Goal: Information Seeking & Learning: Learn about a topic

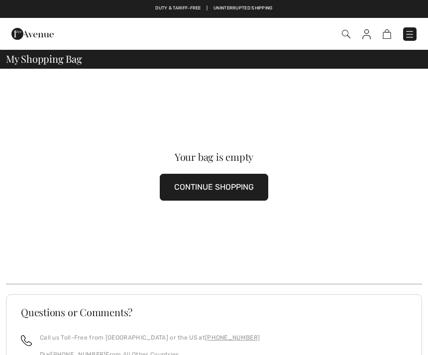
click at [411, 39] on img at bounding box center [410, 34] width 10 height 10
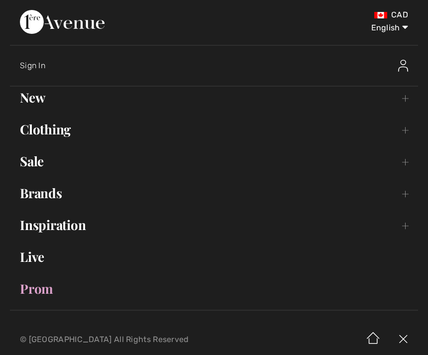
click at [396, 32] on select "English Français" at bounding box center [382, 26] width 52 height 30
select select "https://www.1ereavenue.com/fr/cart/"
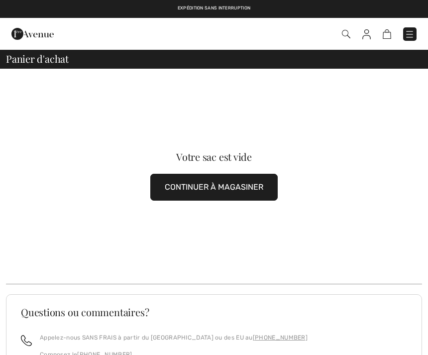
click at [260, 185] on button "CONTINUER À MAGASINER" at bounding box center [213, 187] width 127 height 27
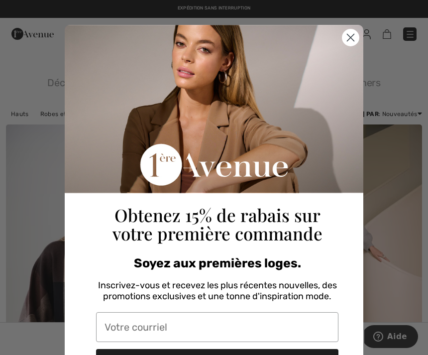
click at [336, 42] on div "Obtenez 15% de rabais sur votre première commande" at bounding box center [217, 135] width 282 height 220
click at [342, 44] on icon "Close dialog" at bounding box center [350, 37] width 17 height 17
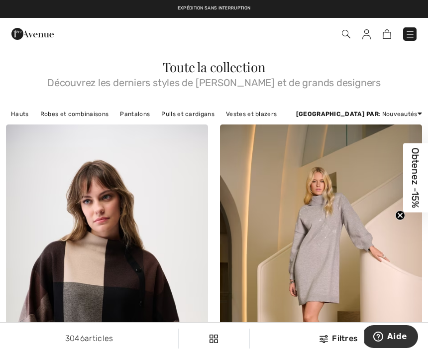
click at [409, 29] on img at bounding box center [410, 34] width 10 height 10
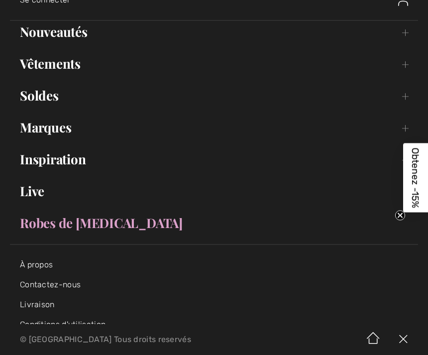
scroll to position [56, 0]
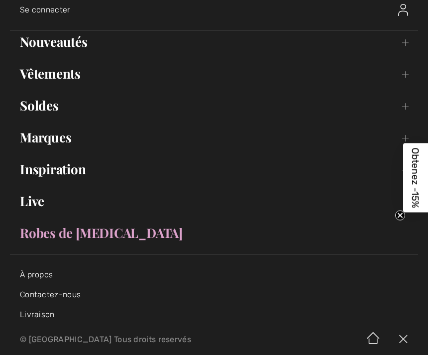
click at [44, 111] on link "Soldes Toggle submenu" at bounding box center [214, 106] width 408 height 22
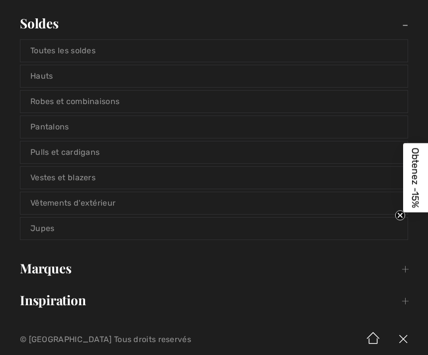
scroll to position [136, 0]
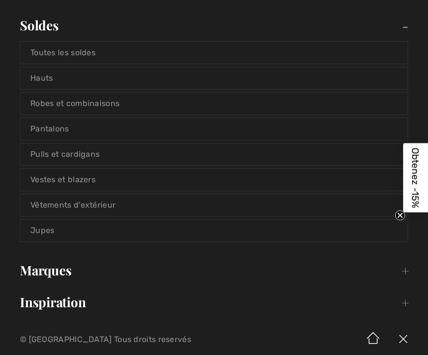
click at [115, 107] on link "Robes et combinaisons" at bounding box center [213, 104] width 387 height 22
click at [98, 104] on link "Robes et combinaisons" at bounding box center [213, 104] width 387 height 22
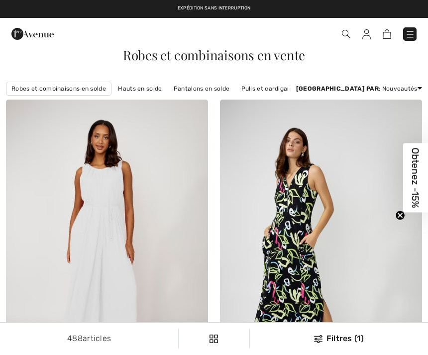
checkbox input "true"
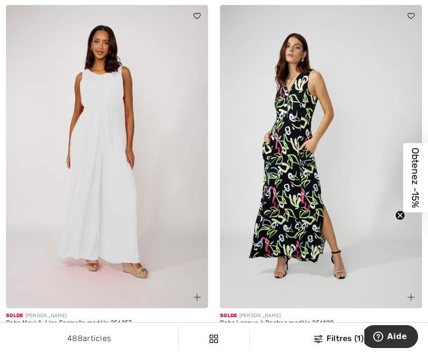
scroll to position [93, 0]
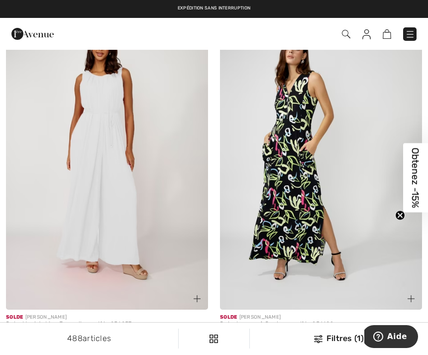
click at [421, 46] on div "Commander" at bounding box center [214, 34] width 428 height 32
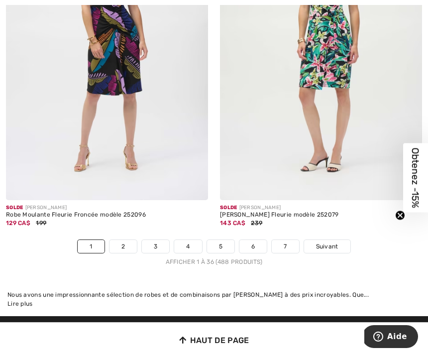
scroll to position [6445, 0]
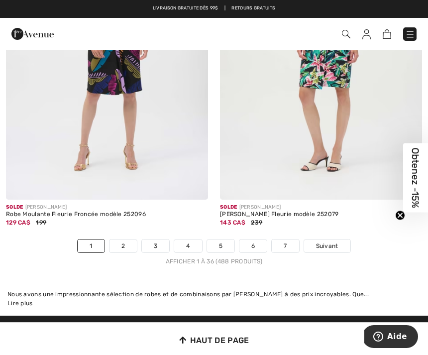
click at [335, 239] on link "Suivant" at bounding box center [327, 245] width 46 height 13
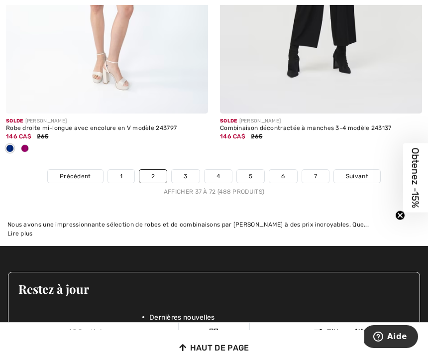
scroll to position [6400, 0]
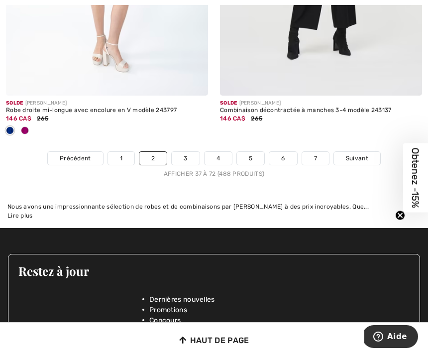
click at [360, 154] on span "Suivant" at bounding box center [357, 158] width 22 height 9
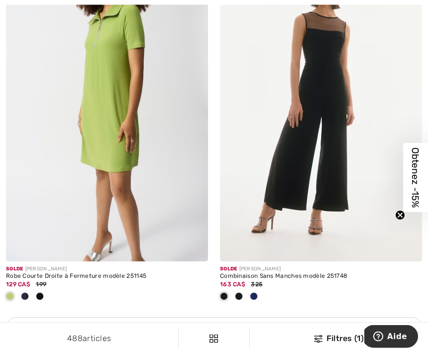
scroll to position [4126, 0]
click at [49, 291] on div at bounding box center [107, 297] width 202 height 16
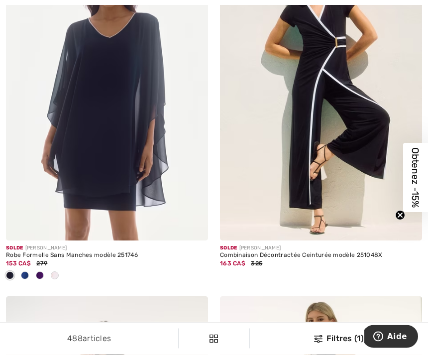
scroll to position [4667, 0]
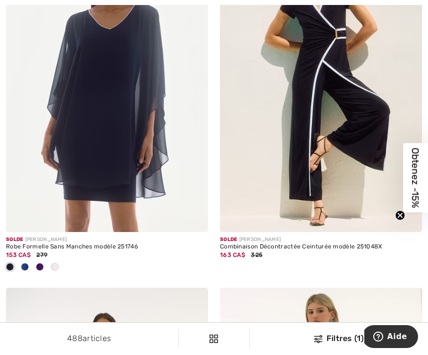
click at [64, 265] on div at bounding box center [107, 267] width 202 height 16
click at [130, 128] on img at bounding box center [107, 80] width 202 height 303
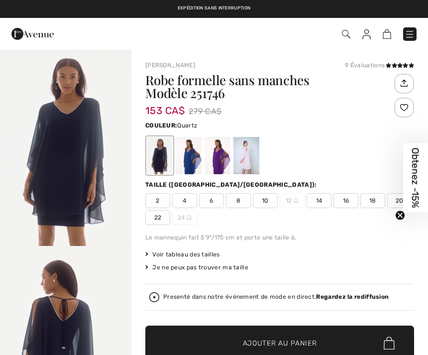
click at [255, 158] on div at bounding box center [247, 155] width 26 height 37
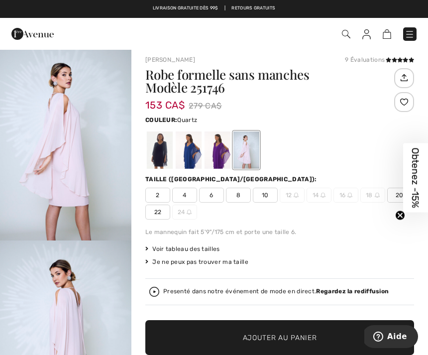
scroll to position [2, 0]
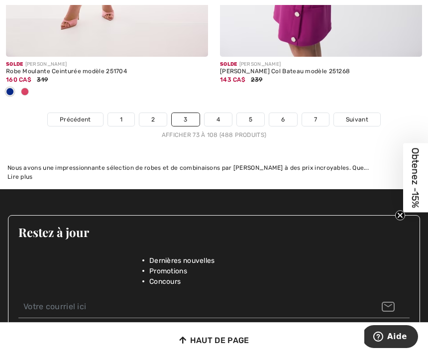
scroll to position [6642, 0]
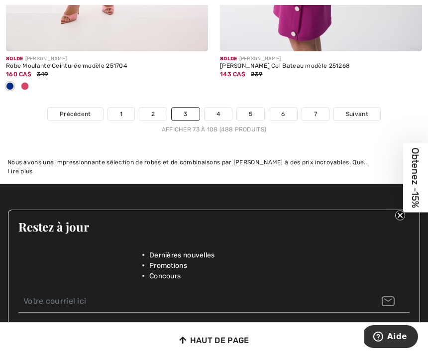
click at [360, 110] on span "Suivant" at bounding box center [357, 114] width 22 height 9
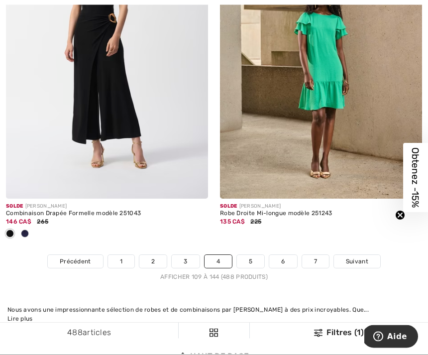
scroll to position [6334, 0]
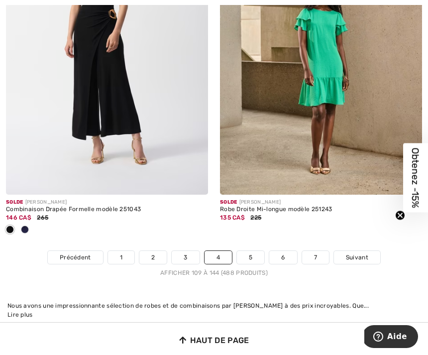
click at [354, 253] on span "Suivant" at bounding box center [357, 257] width 22 height 9
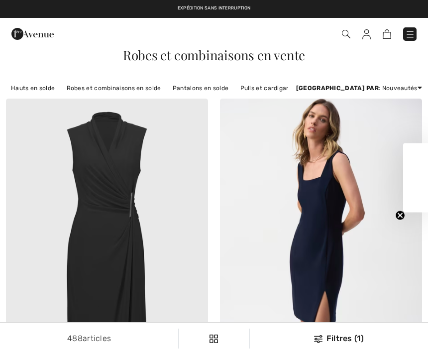
checkbox input "true"
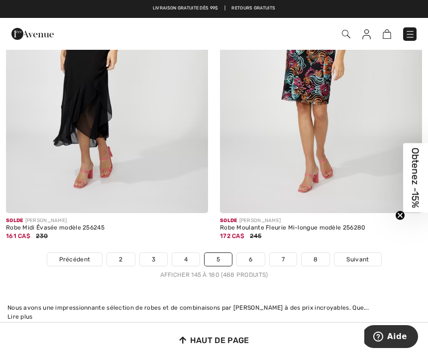
scroll to position [6348, 0]
click at [356, 255] on span "Suivant" at bounding box center [358, 259] width 22 height 9
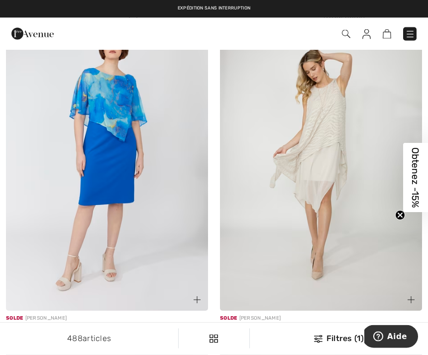
scroll to position [2559, 0]
click at [354, 181] on img at bounding box center [321, 158] width 202 height 303
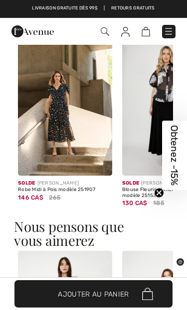
scroll to position [835, 0]
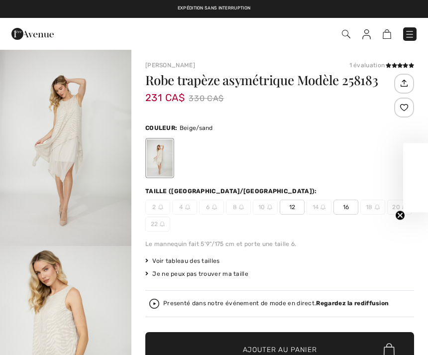
checkbox input "true"
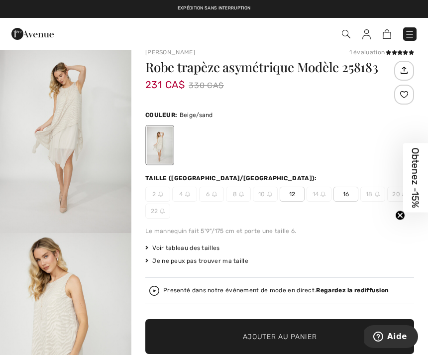
scroll to position [15, 0]
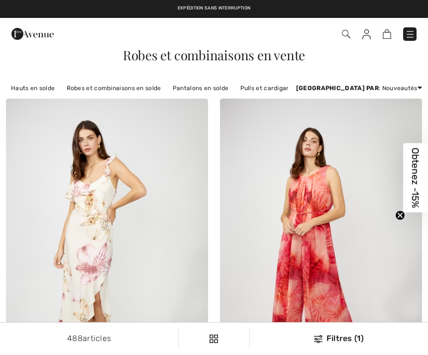
checkbox input "true"
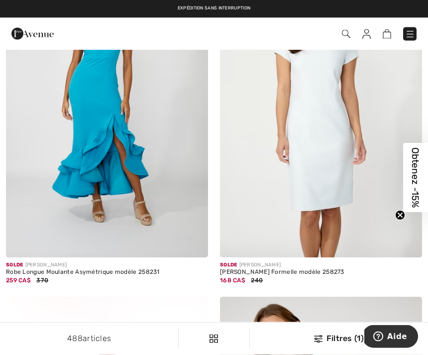
scroll to position [3296, 0]
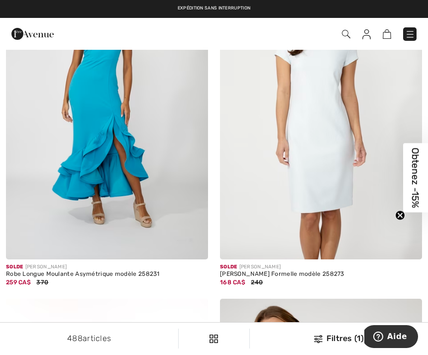
click at [358, 165] on img at bounding box center [321, 107] width 202 height 303
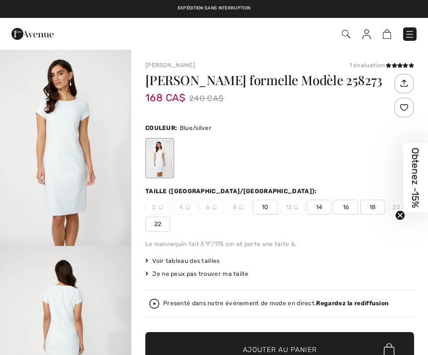
checkbox input "true"
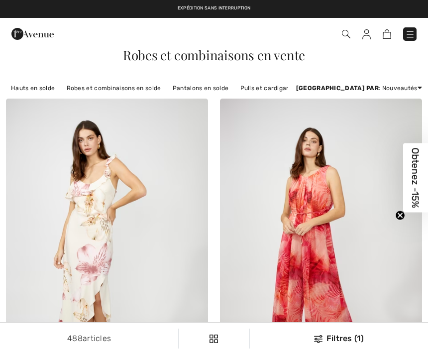
checkbox input "true"
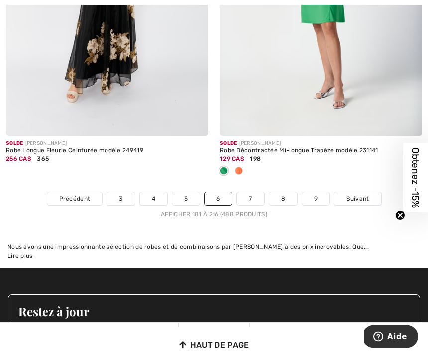
scroll to position [6358, 0]
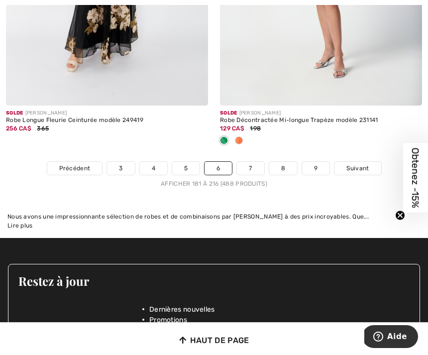
click at [365, 164] on span "Suivant" at bounding box center [358, 168] width 22 height 9
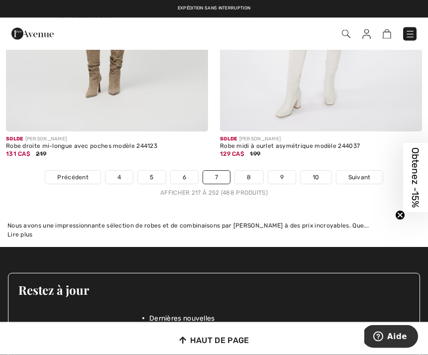
scroll to position [6420, 0]
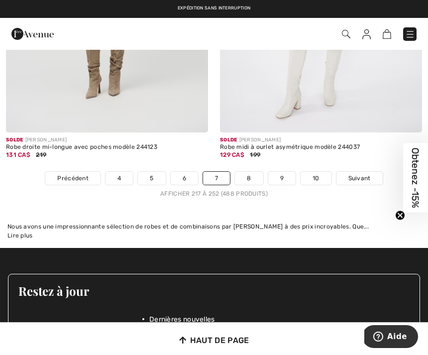
click at [364, 174] on span "Suivant" at bounding box center [360, 178] width 22 height 9
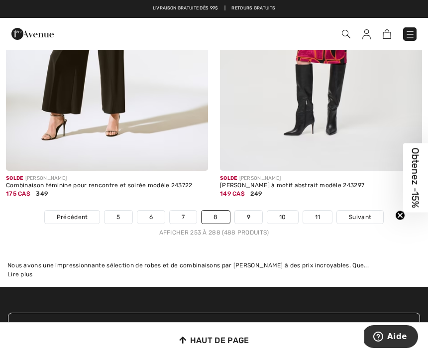
scroll to position [6456, 0]
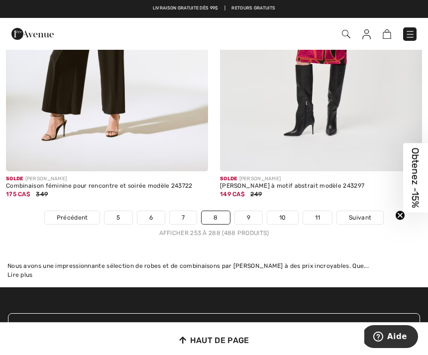
click at [364, 213] on span "Suivant" at bounding box center [360, 217] width 22 height 9
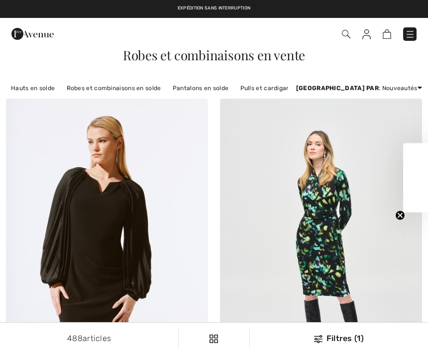
checkbox input "true"
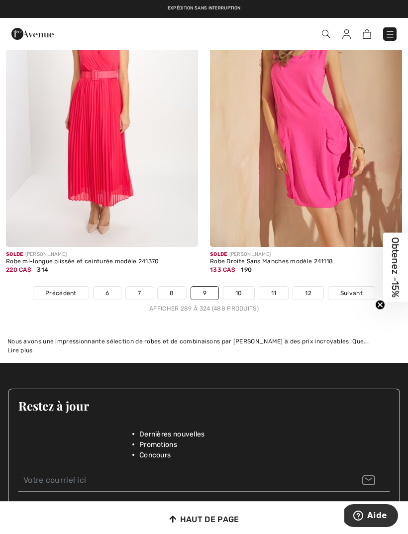
scroll to position [5963, 0]
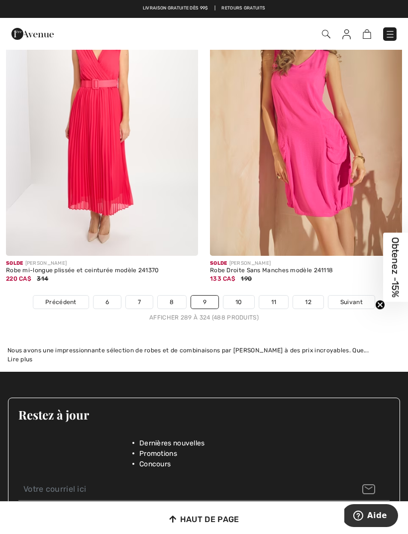
click at [361, 298] on span "Suivant" at bounding box center [352, 302] width 22 height 9
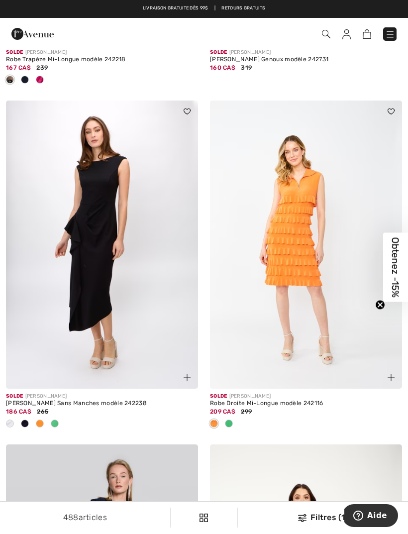
scroll to position [1373, 0]
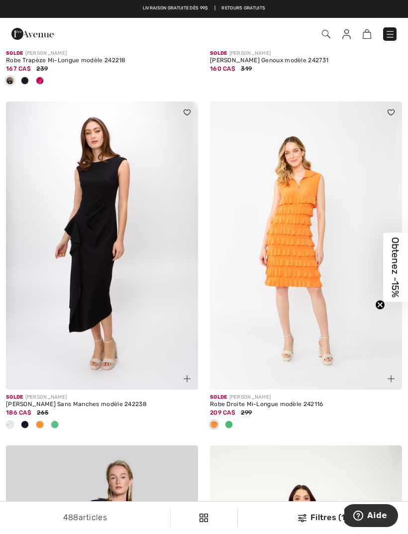
click at [7, 417] on div at bounding box center [9, 425] width 15 height 16
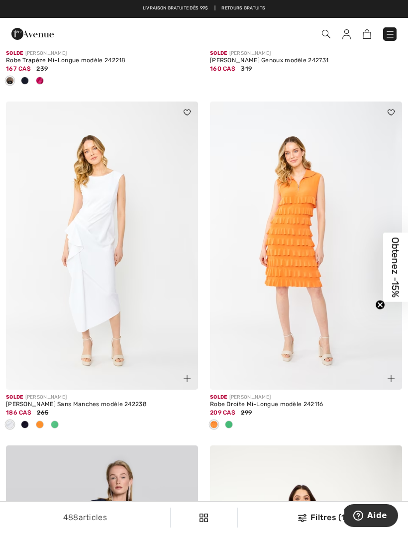
click at [61, 261] on img at bounding box center [102, 246] width 192 height 288
click at [68, 285] on img at bounding box center [102, 246] width 192 height 288
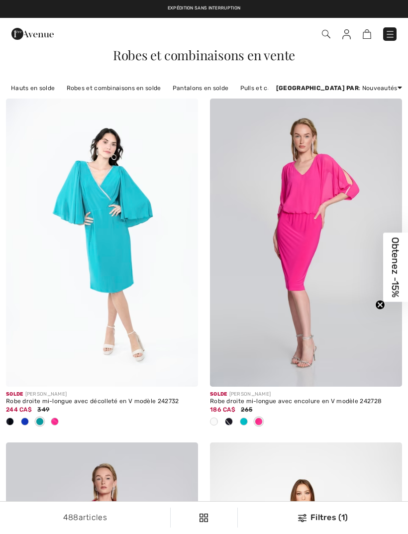
checkbox input "true"
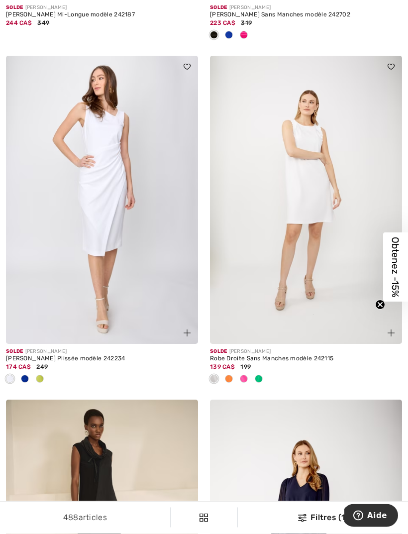
scroll to position [2526, 0]
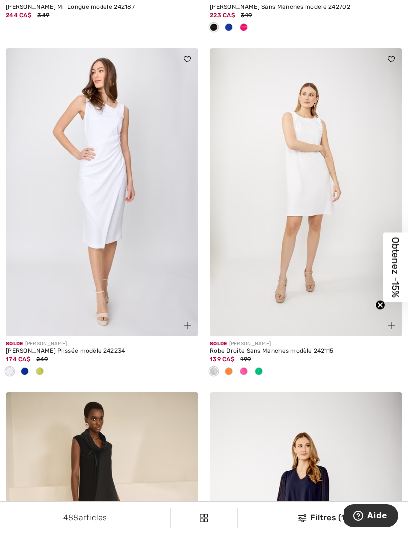
click at [333, 230] on img at bounding box center [306, 192] width 192 height 288
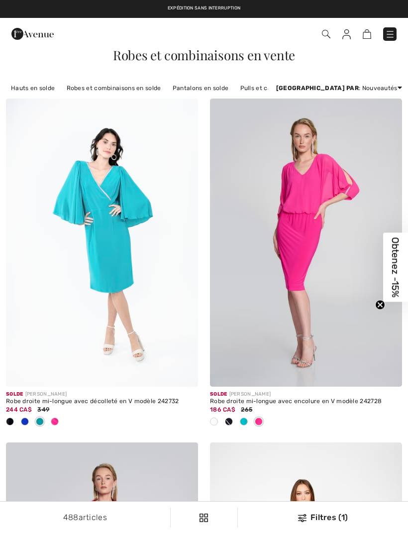
checkbox input "true"
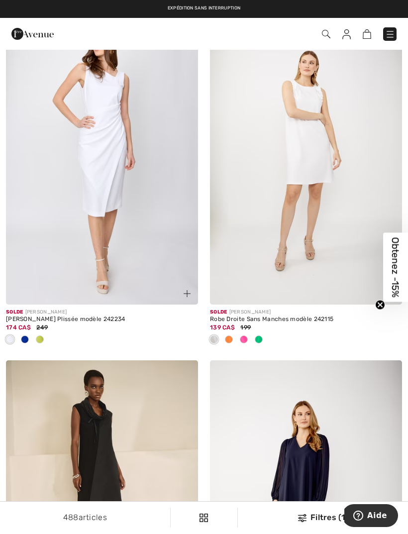
click at [69, 172] on img at bounding box center [102, 160] width 192 height 288
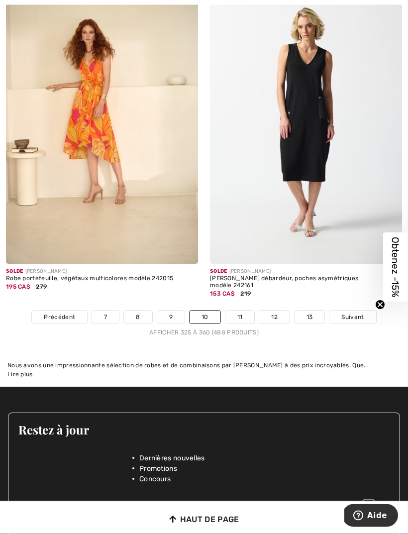
scroll to position [6129, 0]
click at [354, 313] on span "Suivant" at bounding box center [353, 317] width 22 height 9
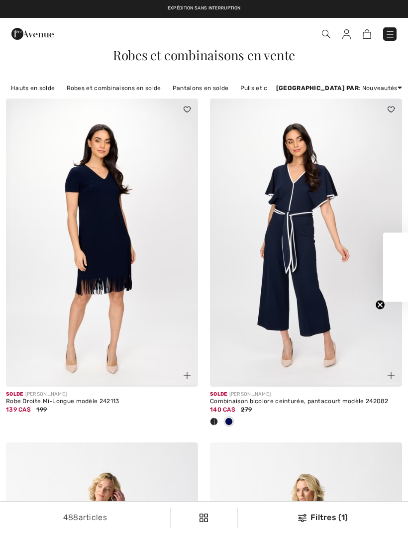
checkbox input "true"
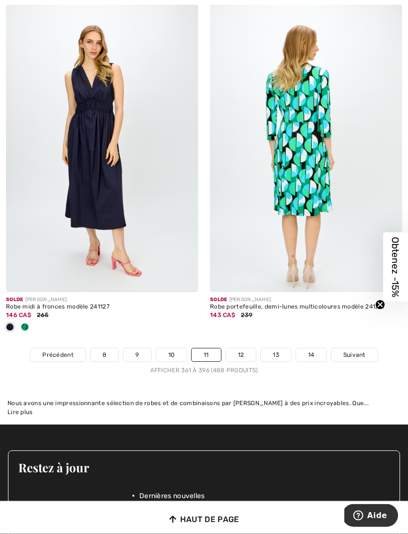
scroll to position [6084, 0]
click at [358, 349] on link "Suivant" at bounding box center [355, 355] width 46 height 13
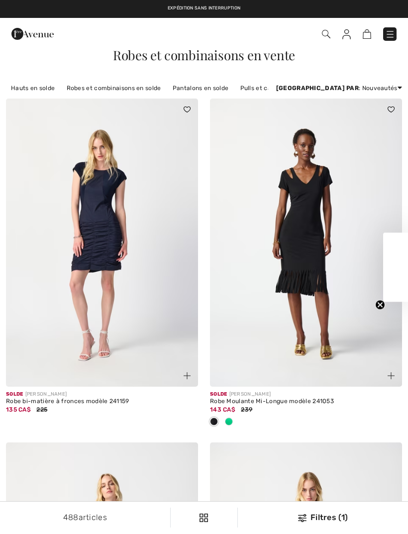
checkbox input "true"
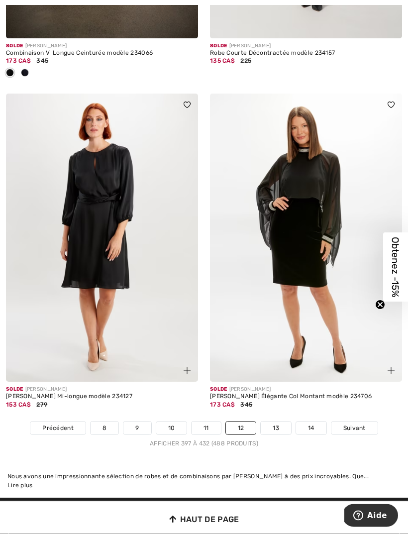
scroll to position [5889, 0]
click at [354, 422] on link "Suivant" at bounding box center [355, 428] width 46 height 13
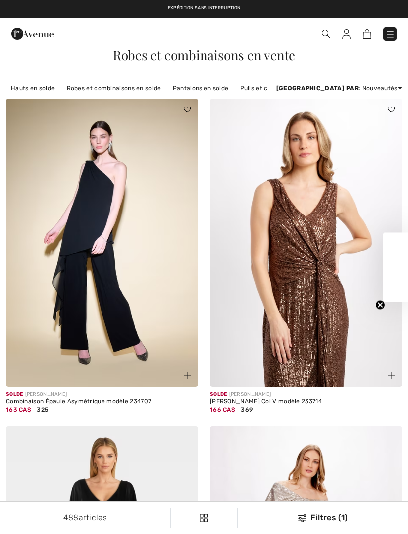
checkbox input "true"
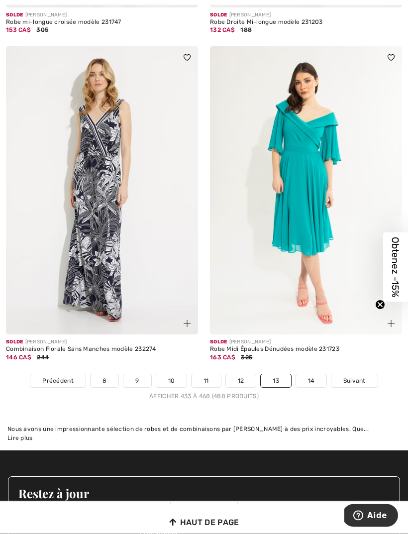
scroll to position [5998, 0]
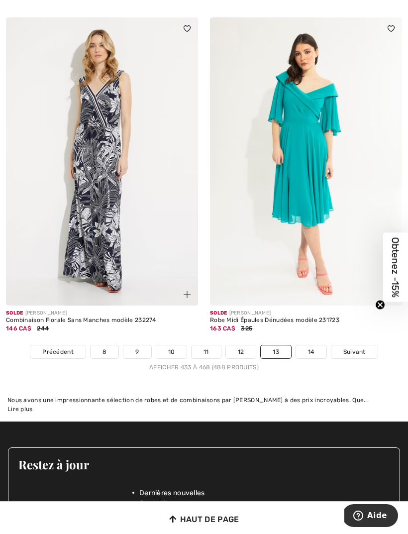
click at [356, 346] on link "Suivant" at bounding box center [355, 352] width 46 height 13
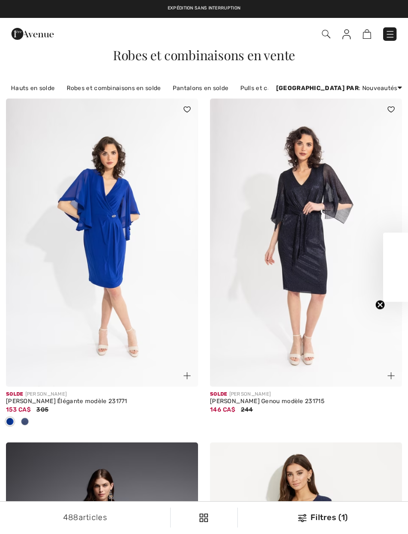
checkbox input "true"
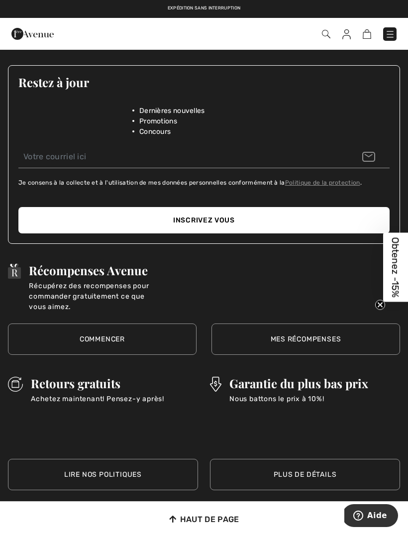
scroll to position [3535, 0]
